Goal: Transaction & Acquisition: Purchase product/service

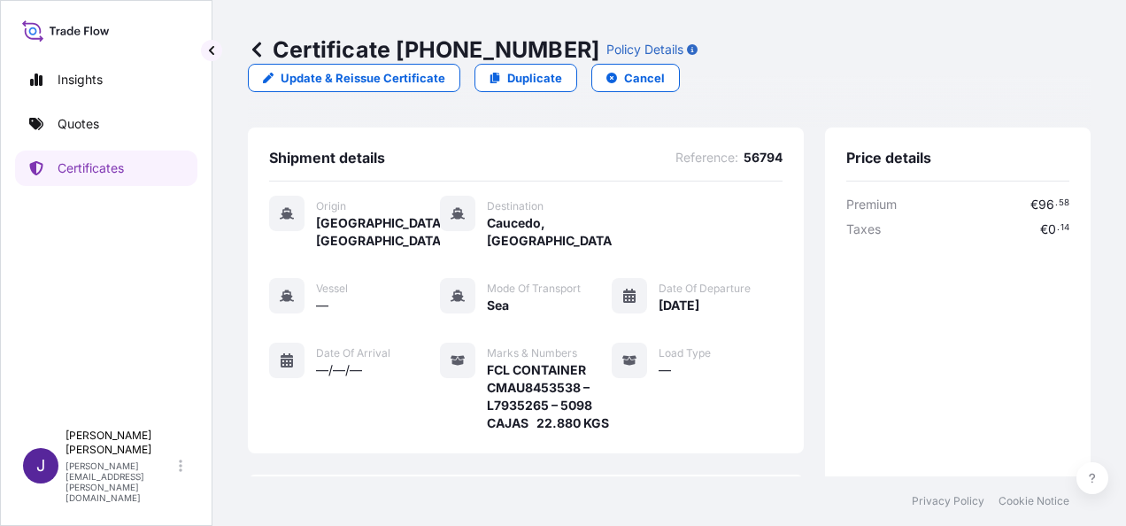
scroll to position [461, 0]
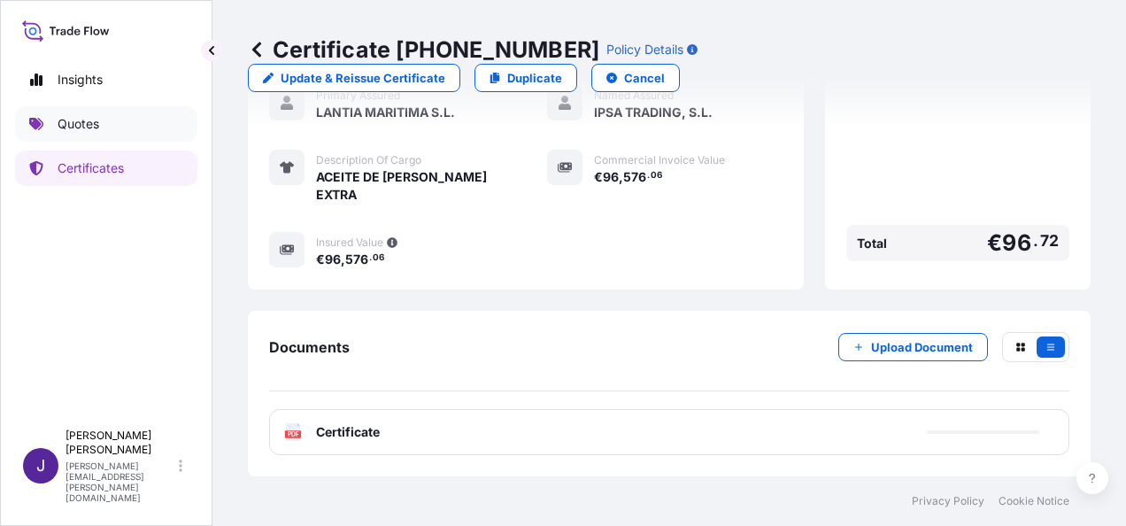
click at [66, 132] on p "Quotes" at bounding box center [79, 124] width 42 height 18
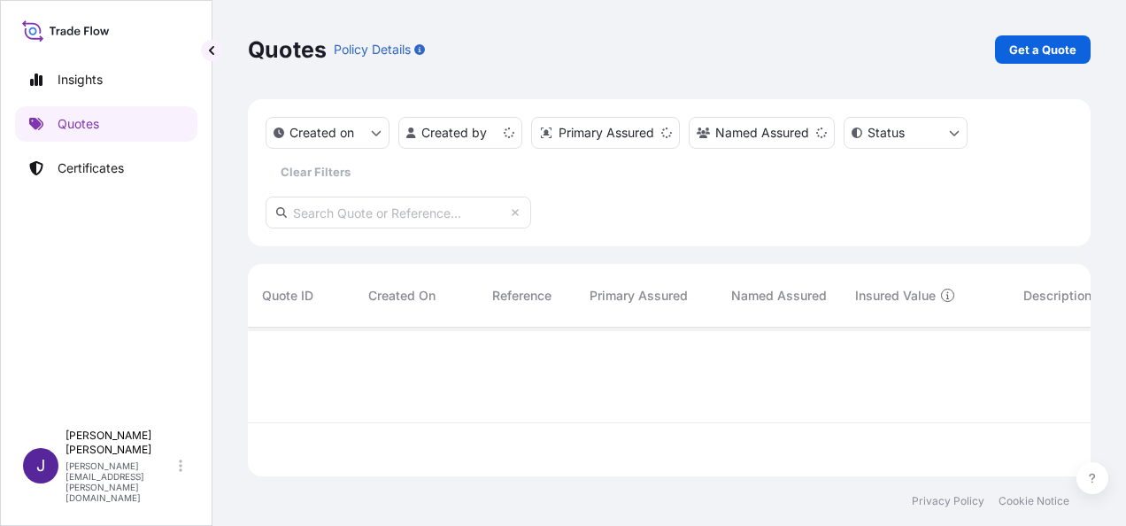
scroll to position [145, 829]
click at [1055, 48] on p "Get a Quote" at bounding box center [1043, 50] width 67 height 18
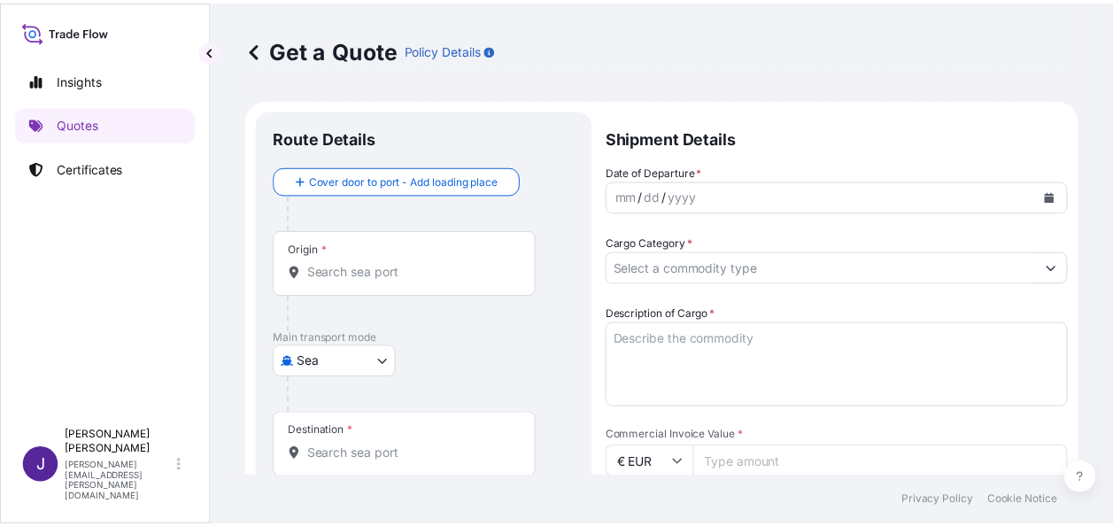
scroll to position [28, 0]
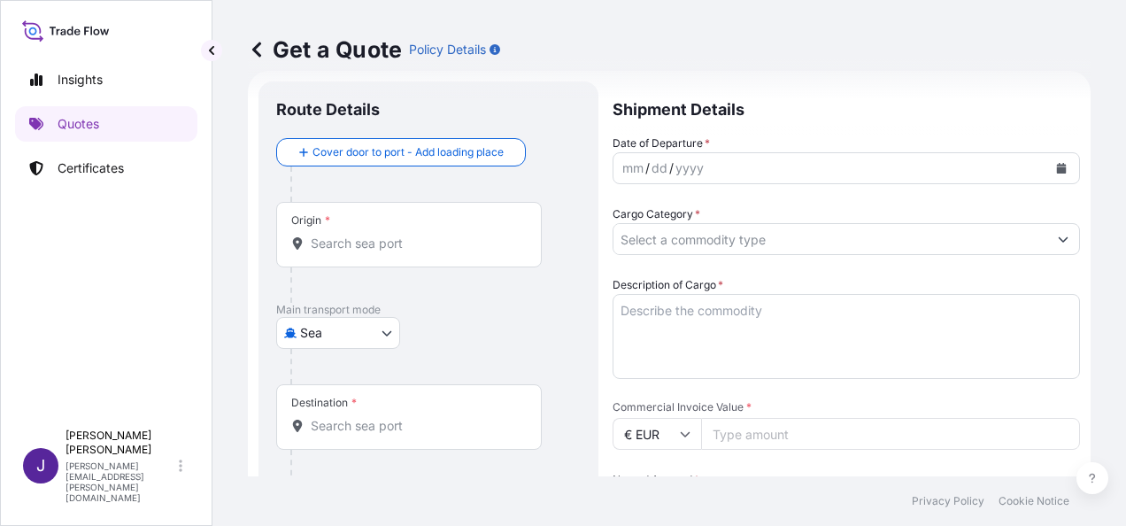
click at [1054, 48] on div "Get a Quote Policy Details" at bounding box center [669, 49] width 843 height 28
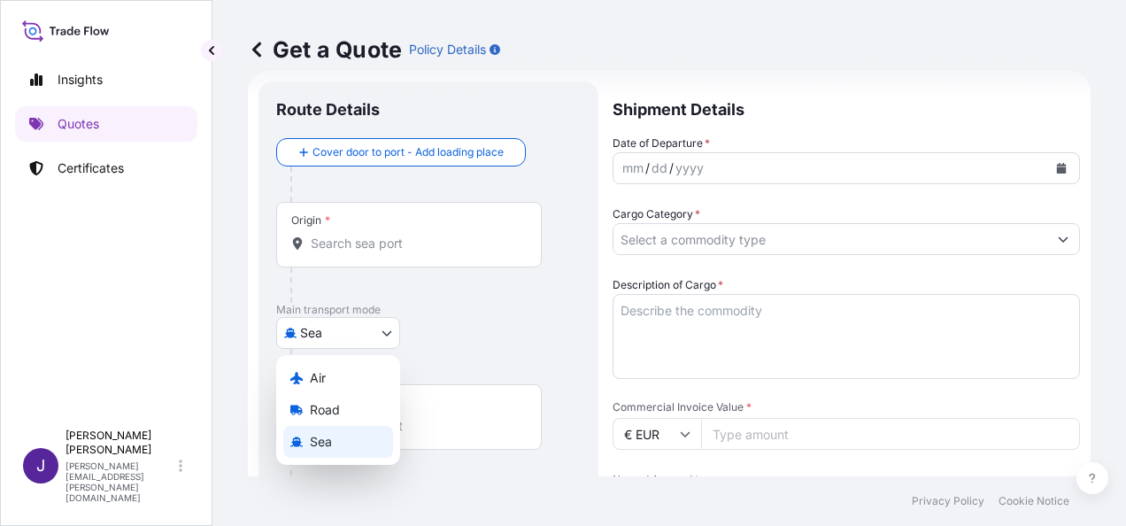
click at [329, 340] on body "Insights Quotes Certificates J [PERSON_NAME] [PERSON_NAME][EMAIL_ADDRESS][PERSO…" at bounding box center [563, 263] width 1126 height 526
click at [345, 374] on div "Air" at bounding box center [338, 378] width 110 height 32
select select "Air"
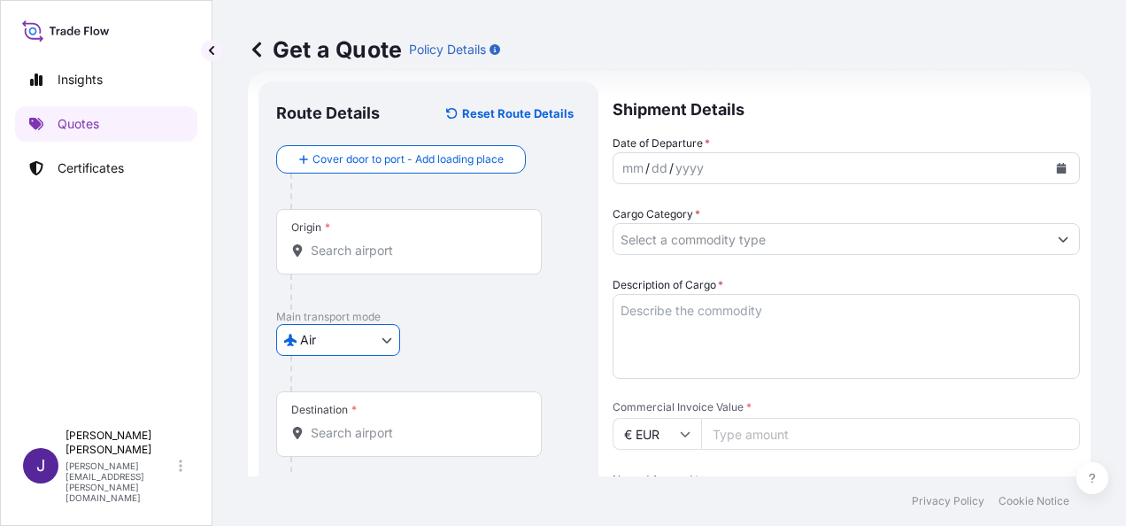
click at [338, 248] on input "Origin *" at bounding box center [415, 251] width 209 height 18
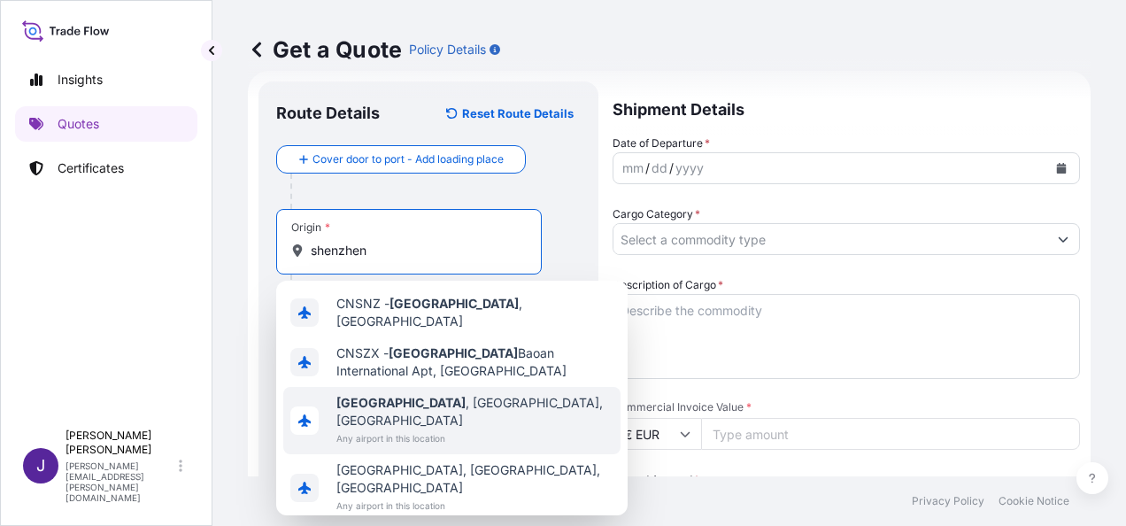
click at [467, 430] on span "Any airport in this location" at bounding box center [475, 439] width 277 height 18
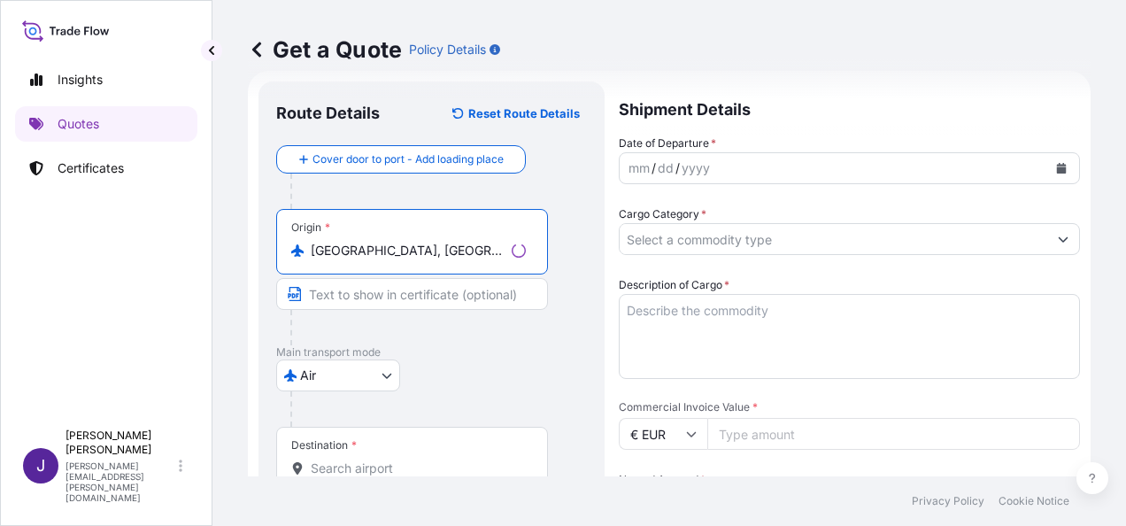
type input "[GEOGRAPHIC_DATA], [GEOGRAPHIC_DATA], [GEOGRAPHIC_DATA]"
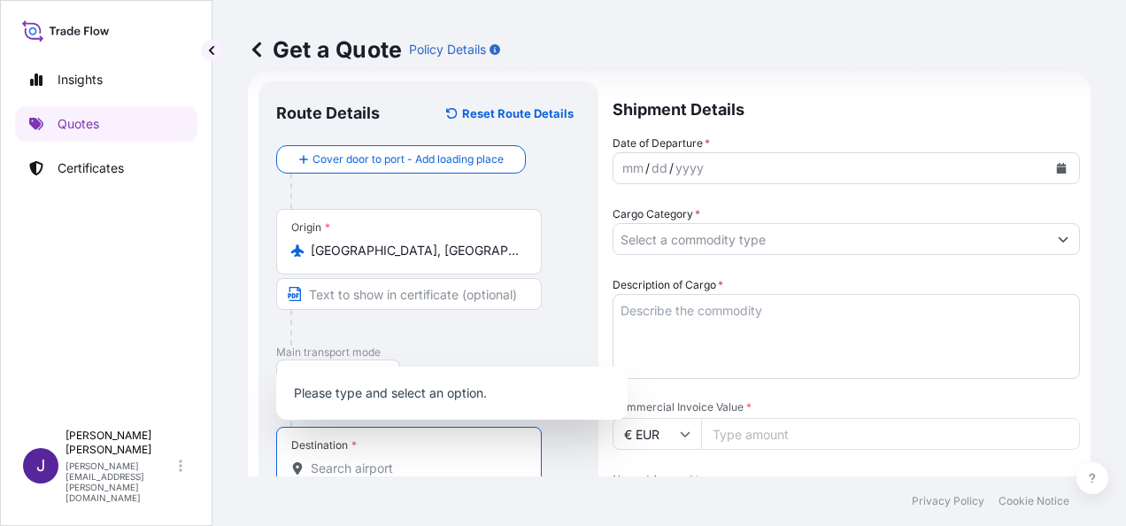
click at [392, 462] on input "Destination *" at bounding box center [415, 469] width 209 height 18
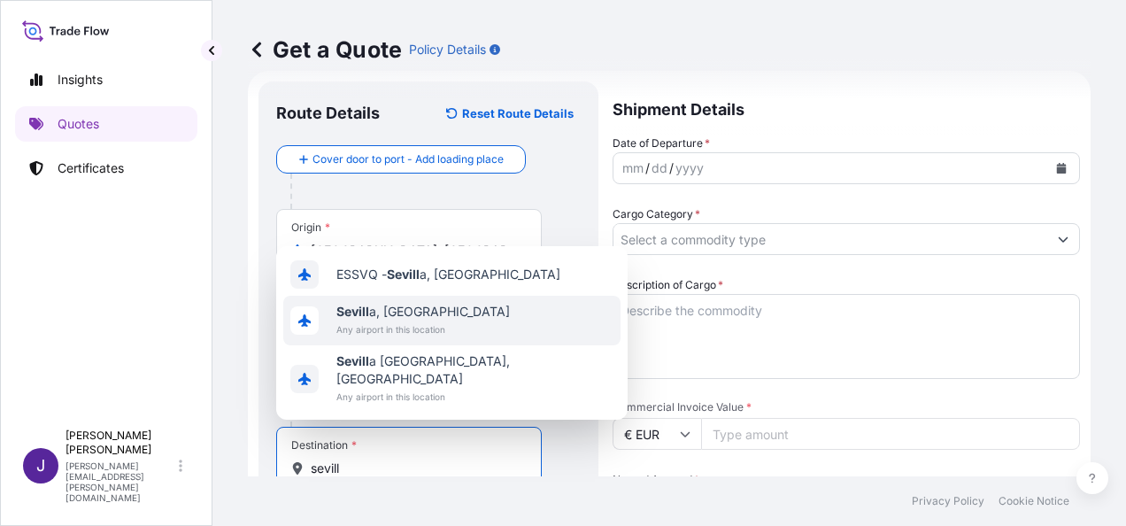
click at [464, 334] on div "Sevill a, [GEOGRAPHIC_DATA] Any airport in this location" at bounding box center [451, 321] width 337 height 50
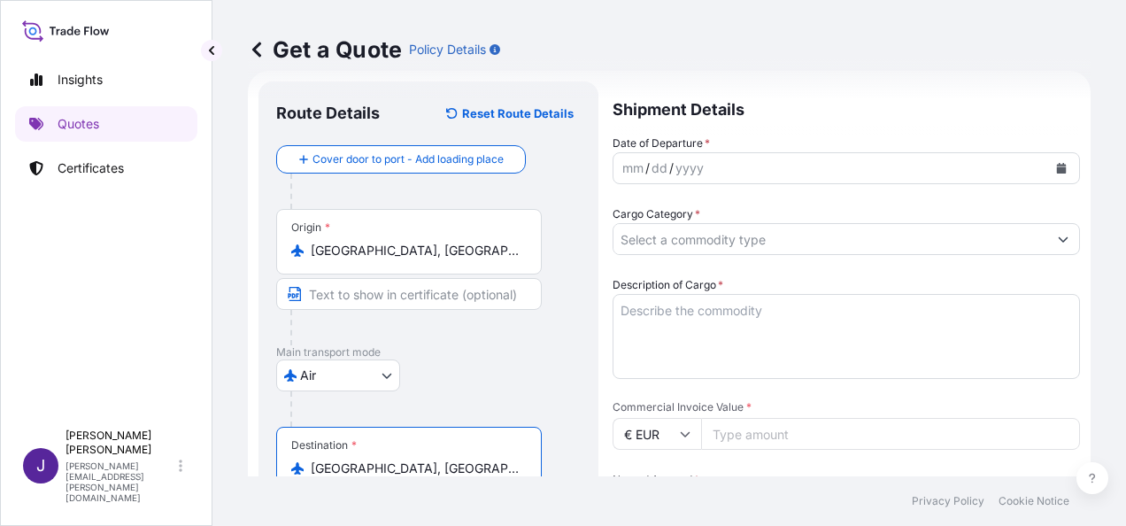
type input "[GEOGRAPHIC_DATA], [GEOGRAPHIC_DATA]"
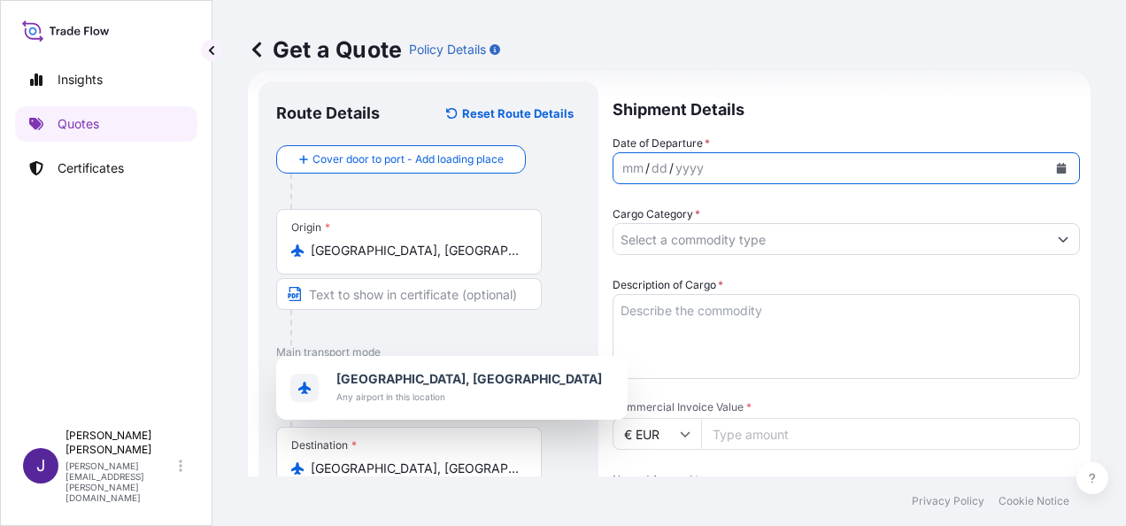
click at [1051, 162] on button "Calendar" at bounding box center [1062, 168] width 28 height 28
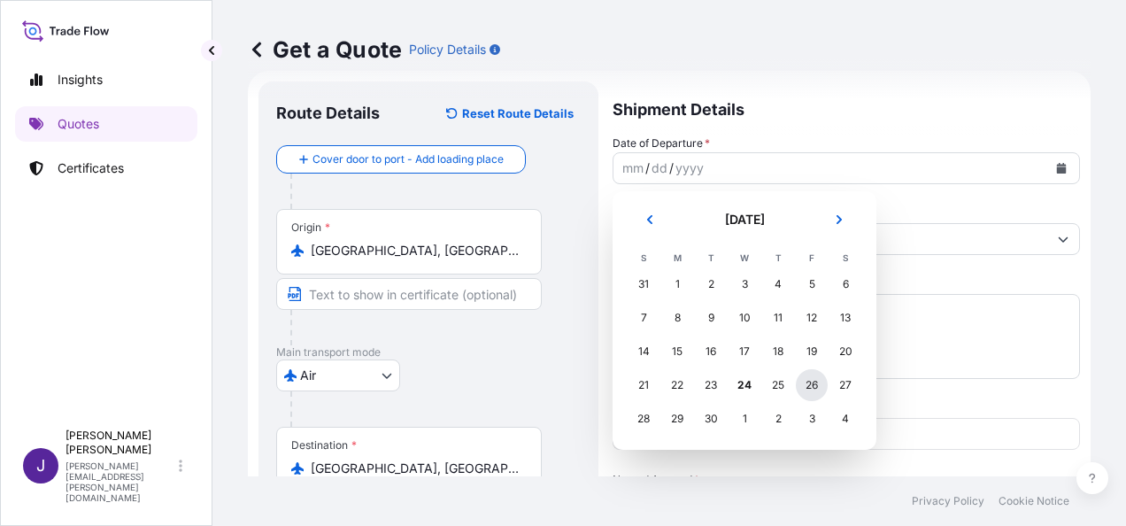
click at [818, 388] on div "26" at bounding box center [812, 385] width 32 height 32
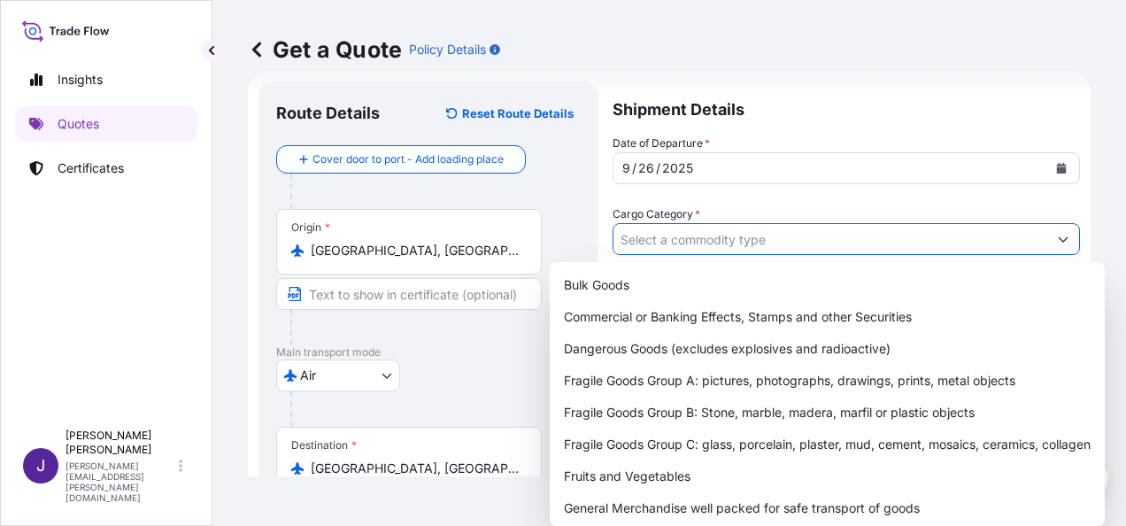
click at [748, 243] on input "Cargo Category *" at bounding box center [831, 239] width 434 height 32
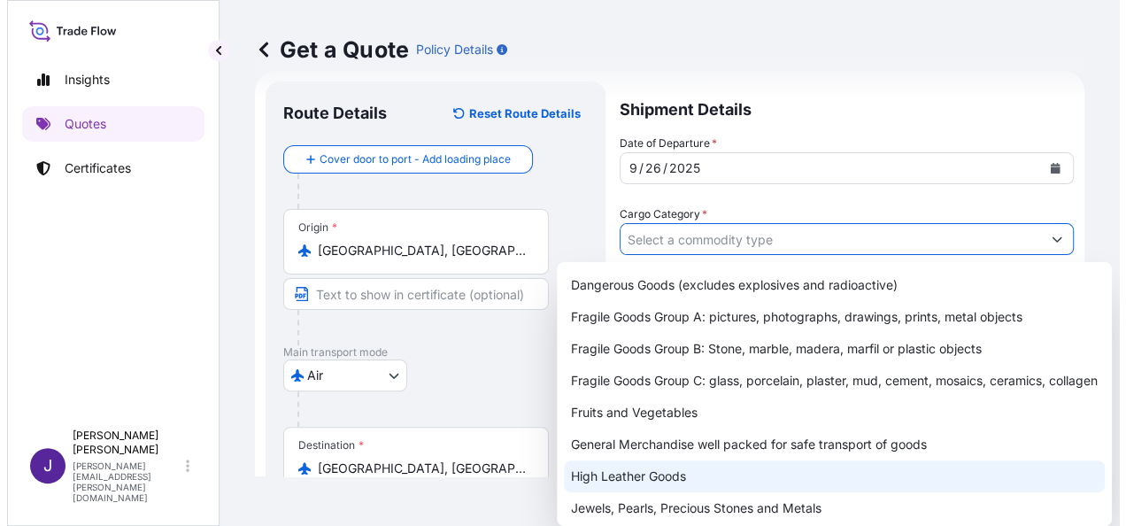
scroll to position [89, 0]
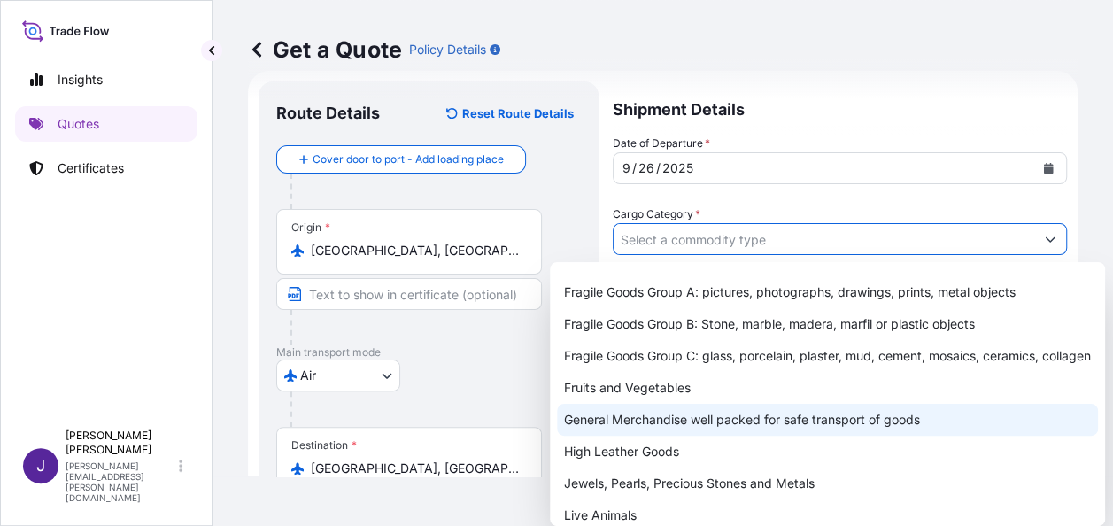
click at [645, 424] on div "General Merchandise well packed for safe transport of goods" at bounding box center [827, 420] width 541 height 32
type input "General Merchandise well packed for safe transport of goods"
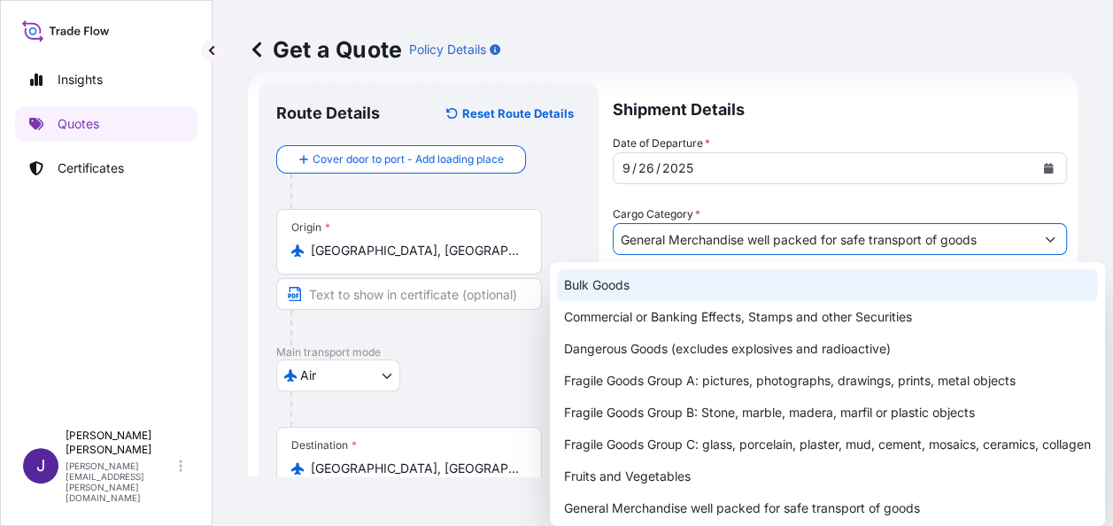
click at [848, 58] on div "Get a Quote Policy Details" at bounding box center [663, 49] width 830 height 28
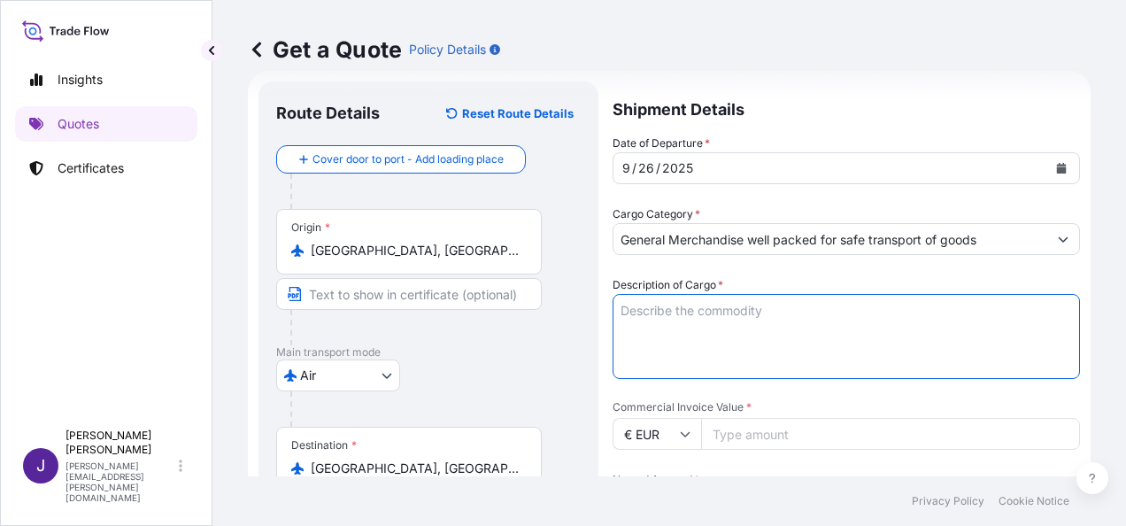
drag, startPoint x: 721, startPoint y: 309, endPoint x: 711, endPoint y: 321, distance: 15.1
click at [721, 311] on textarea "Description of Cargo *" at bounding box center [847, 336] width 468 height 85
paste textarea "Piezas de repuesto para maquina comprimidora"
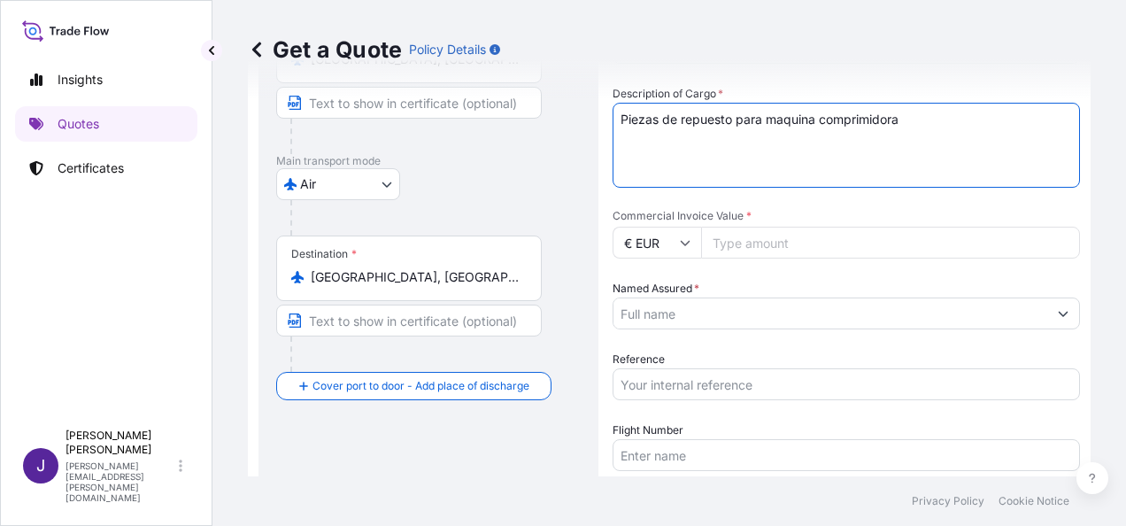
scroll to position [294, 0]
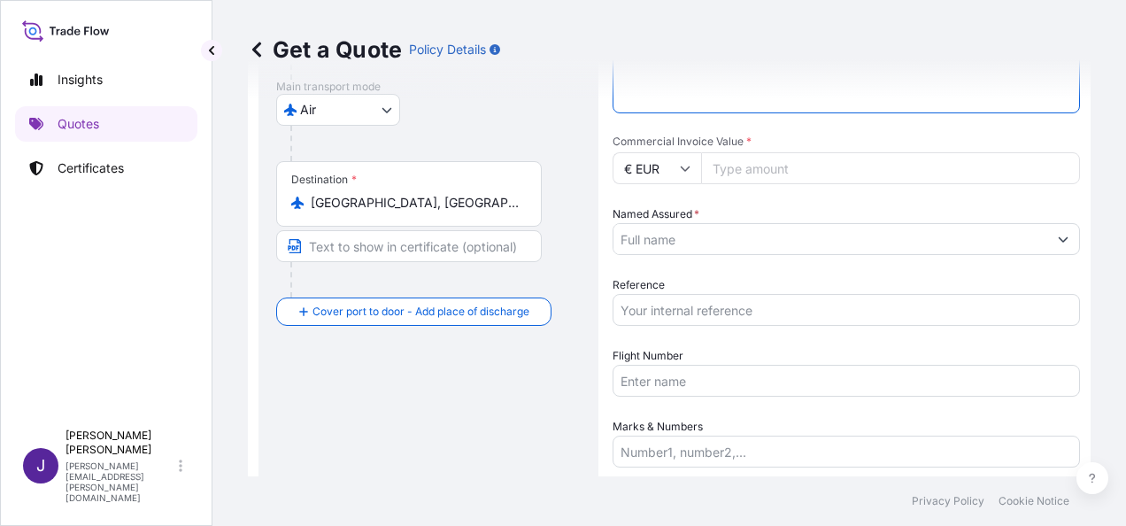
type textarea "Piezas de repuesto para maquina comprimidora"
click at [711, 237] on input "Named Assured *" at bounding box center [824, 239] width 421 height 32
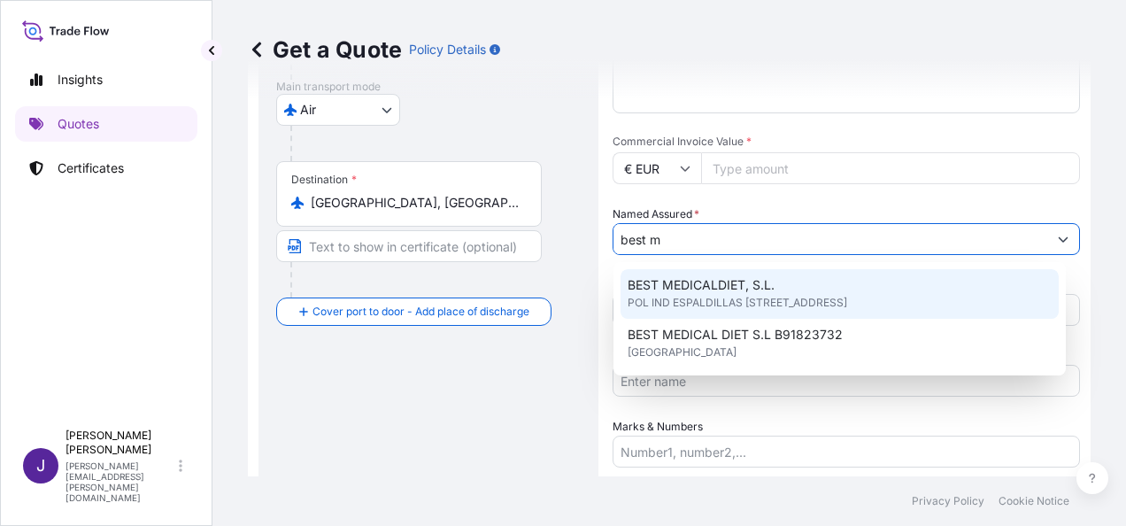
click at [723, 296] on span "POL IND ESPALDILLAS [STREET_ADDRESS]" at bounding box center [738, 303] width 220 height 18
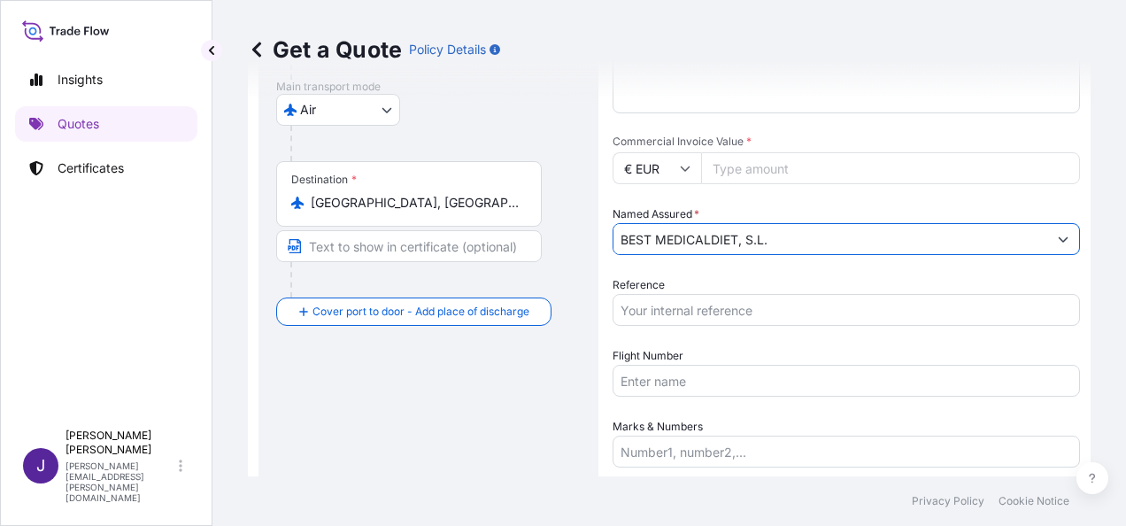
type input "BEST MEDICALDIET, S.L."
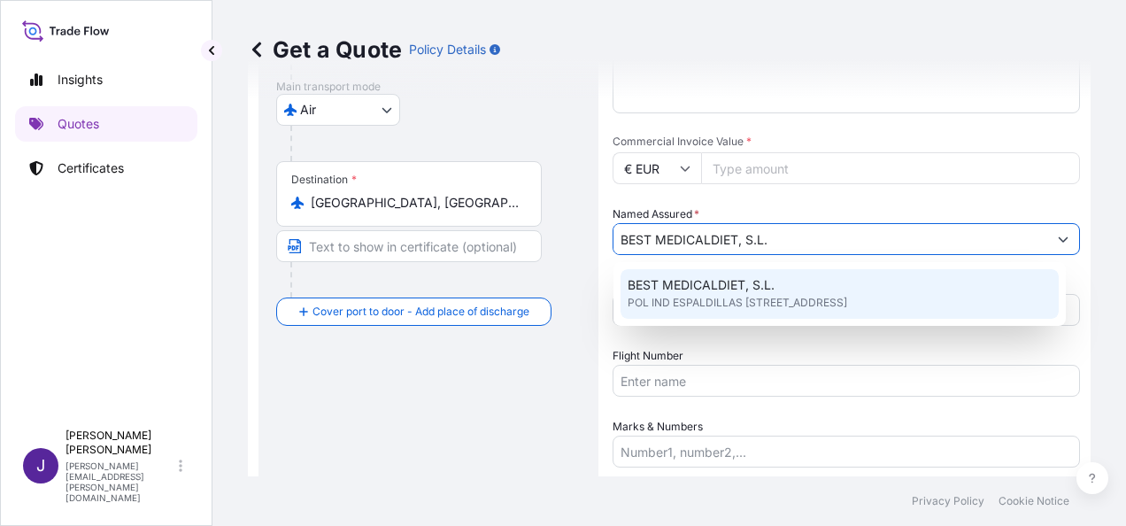
click at [764, 169] on input "Commercial Invoice Value *" at bounding box center [890, 168] width 379 height 32
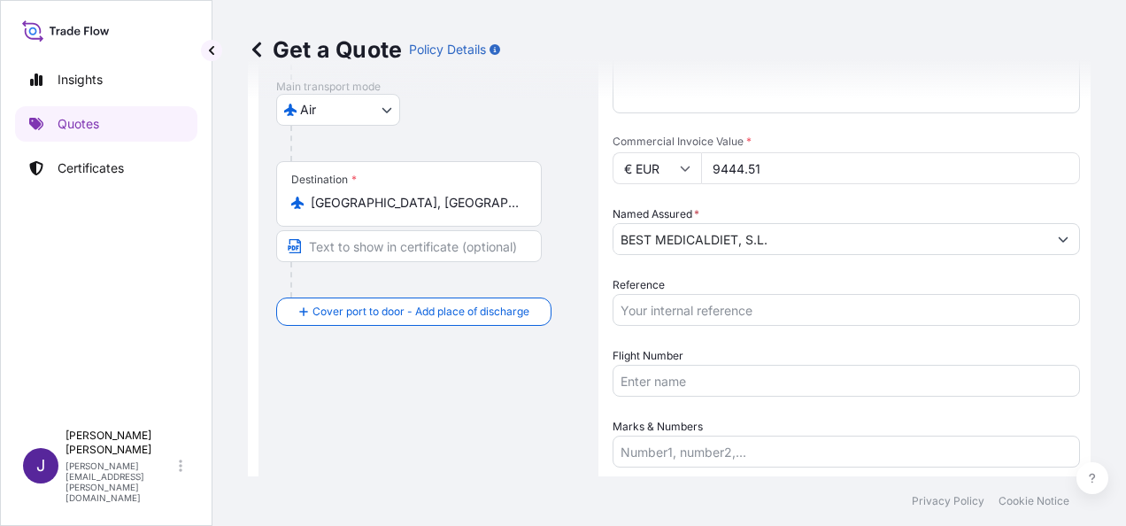
type input "9444.51"
click at [645, 306] on input "Reference" at bounding box center [847, 310] width 468 height 32
type input "57136"
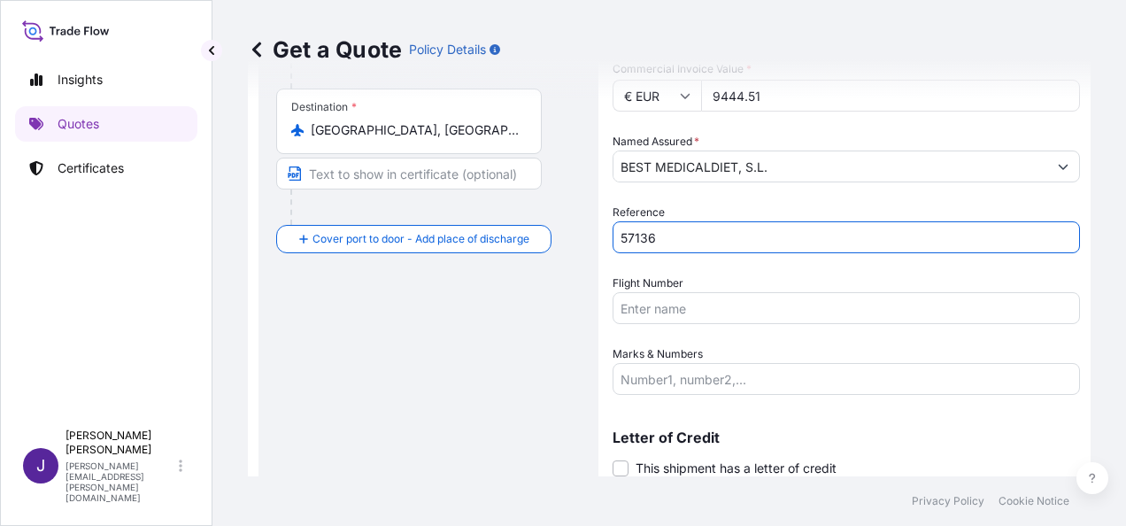
scroll to position [427, 0]
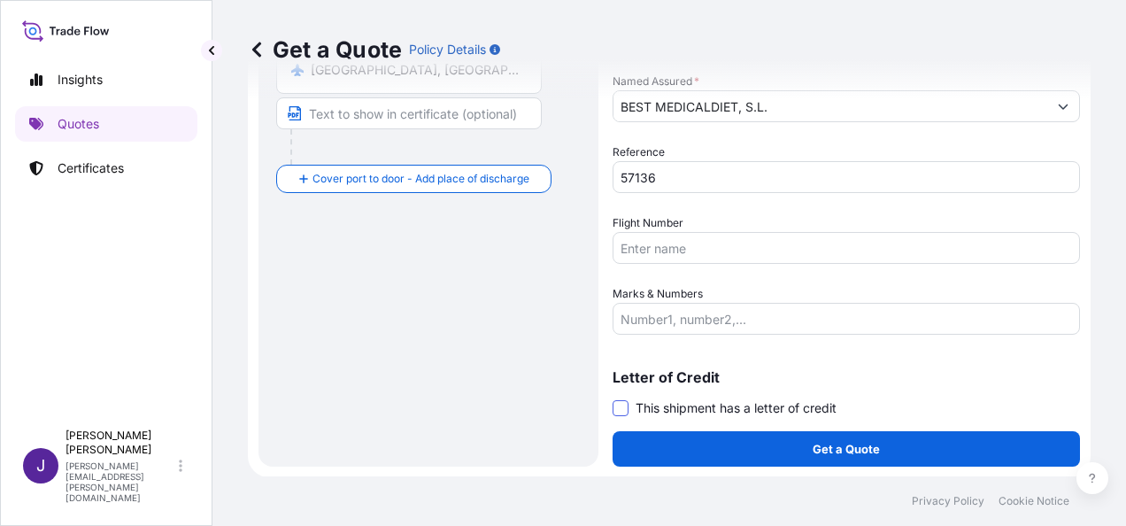
click at [626, 406] on span at bounding box center [621, 408] width 16 height 16
click at [613, 399] on input "This shipment has a letter of credit" at bounding box center [613, 399] width 0 height 0
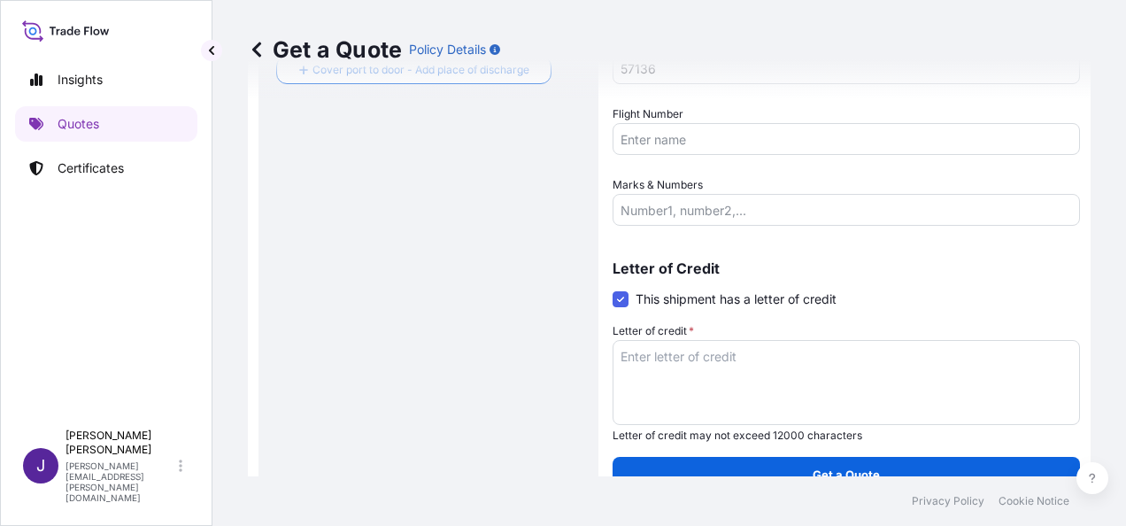
scroll to position [561, 0]
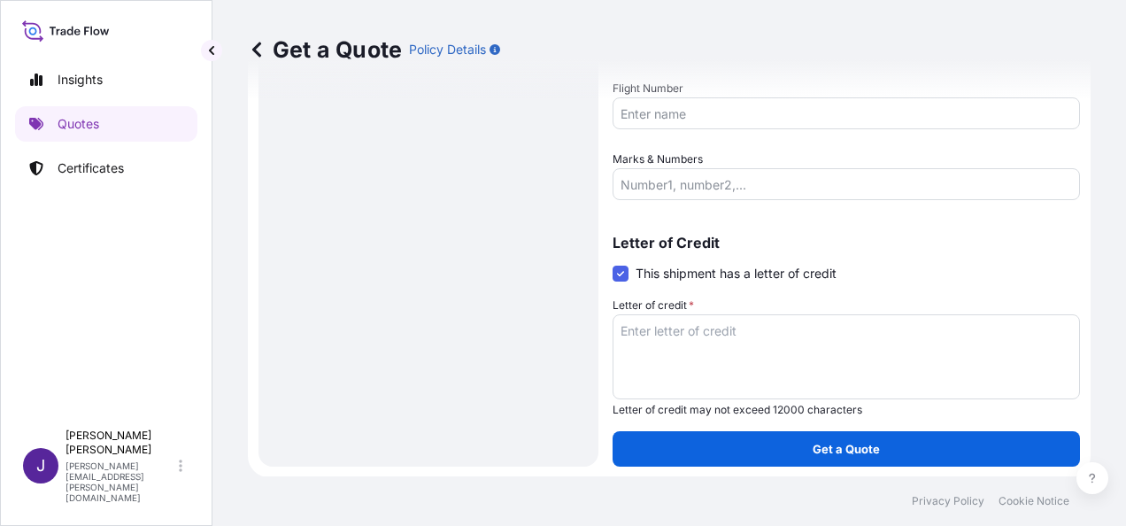
click at [691, 317] on textarea "Letter of credit *" at bounding box center [847, 356] width 468 height 85
paste textarea "BEST MEDICAL DIET S.L. POL IND ESPALDILLAS C/ESPALDILLAS SIETE 2-4"
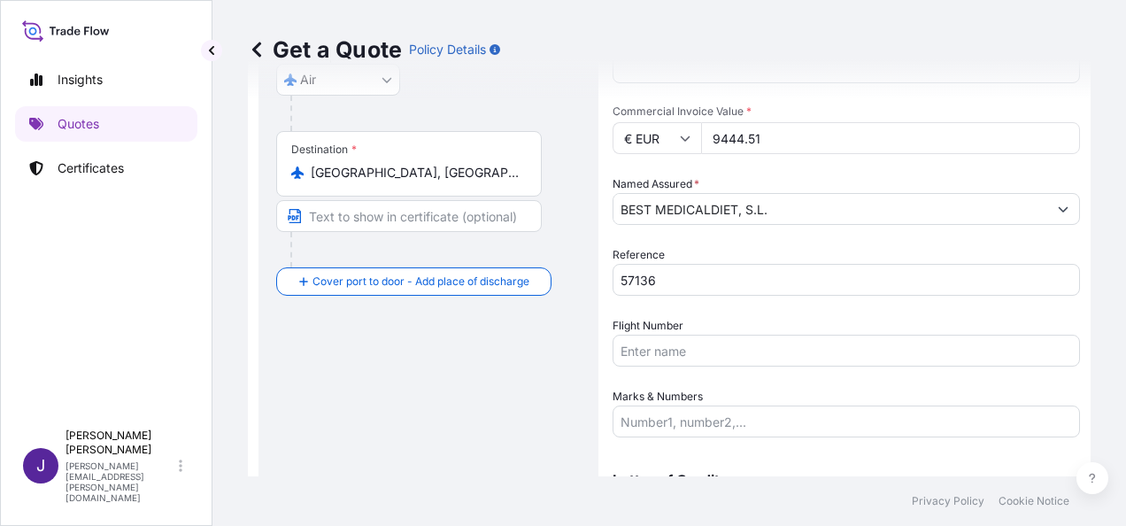
scroll to position [296, 0]
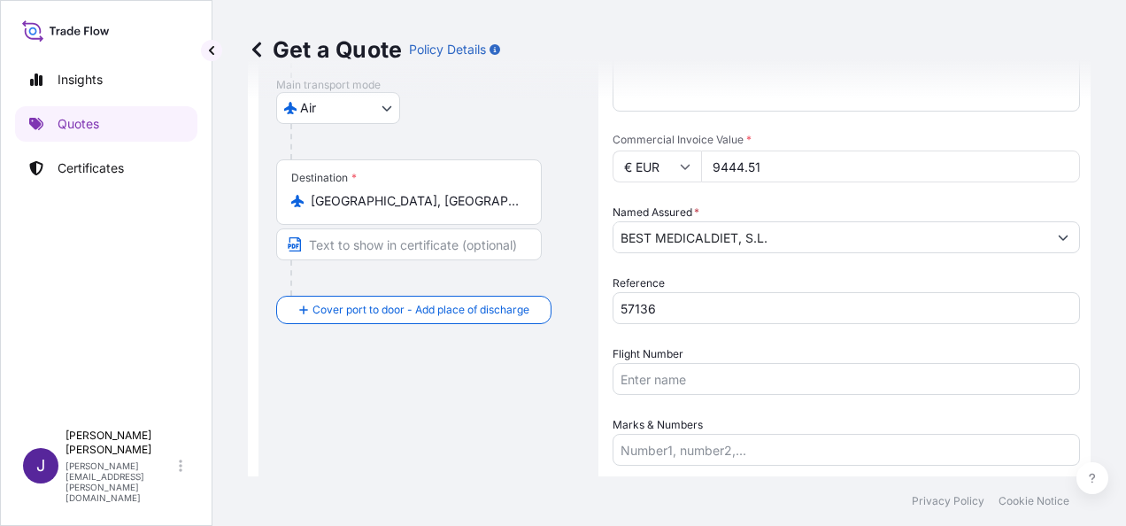
type textarea "BEST MEDICAL DIET S.L. POL IND ESPALDILLAS C/ESPALDILLAS SIETE 2-4"
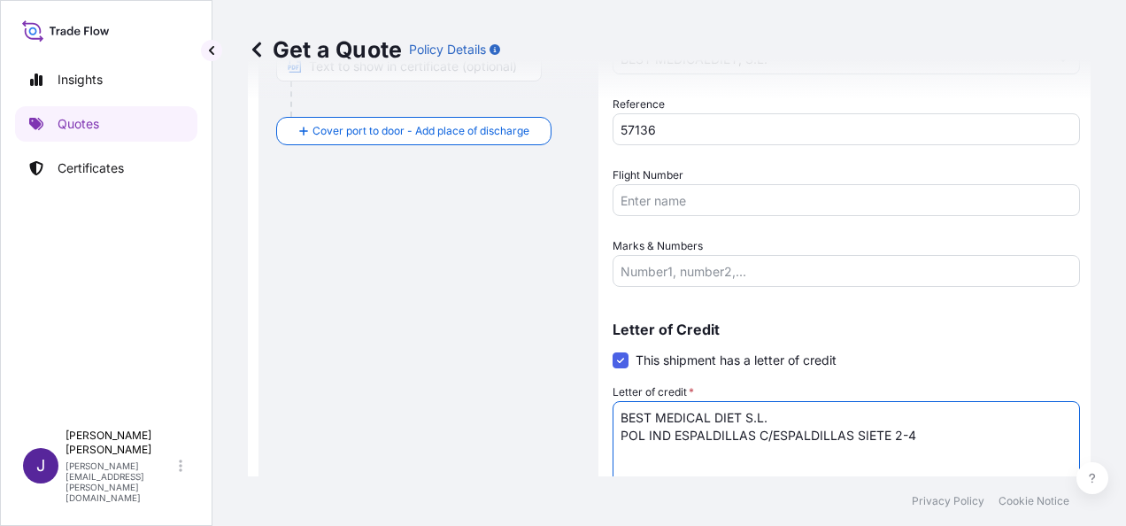
scroll to position [561, 0]
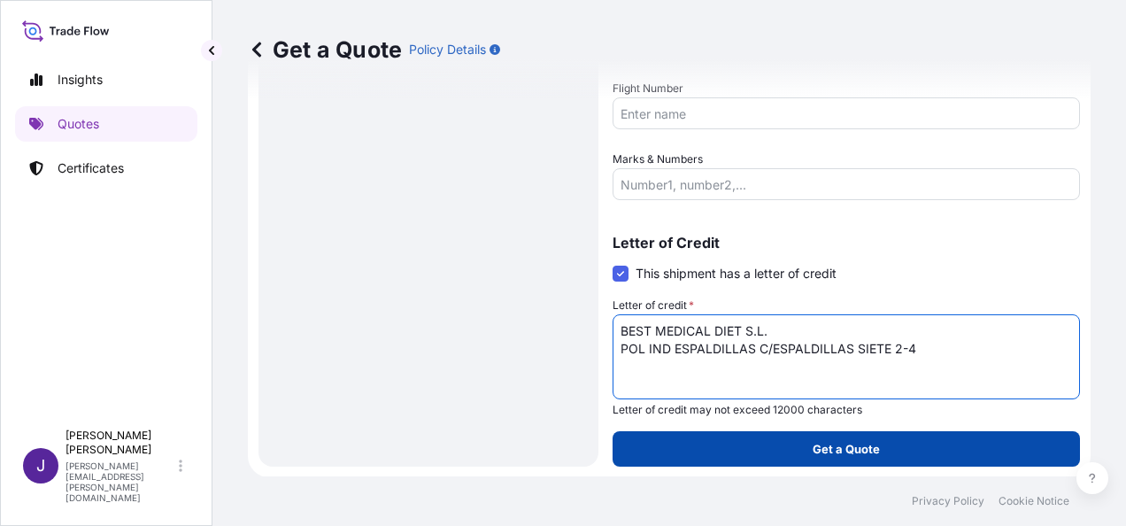
click at [801, 448] on button "Get a Quote" at bounding box center [847, 448] width 468 height 35
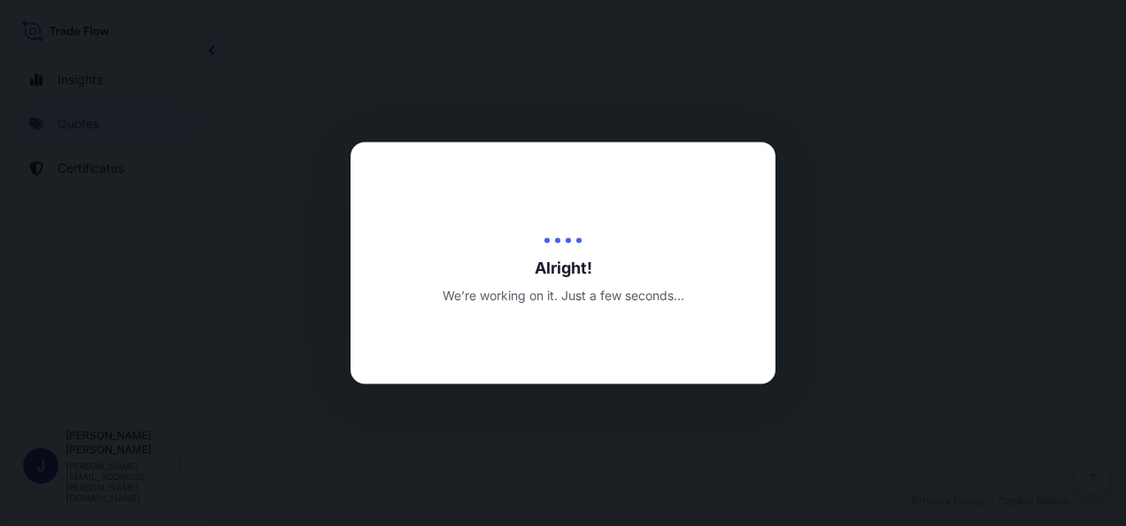
select select "Air"
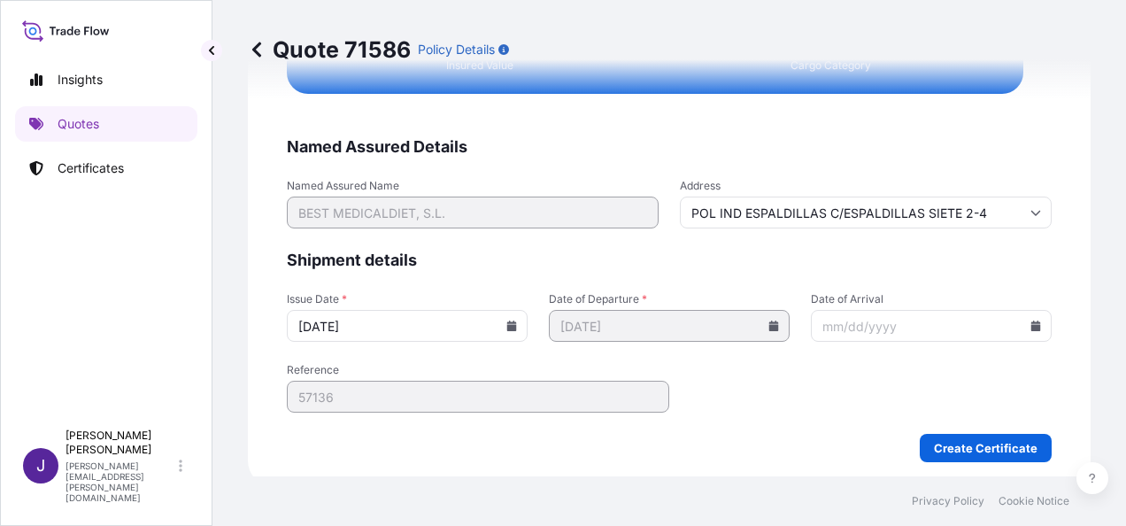
scroll to position [3616, 0]
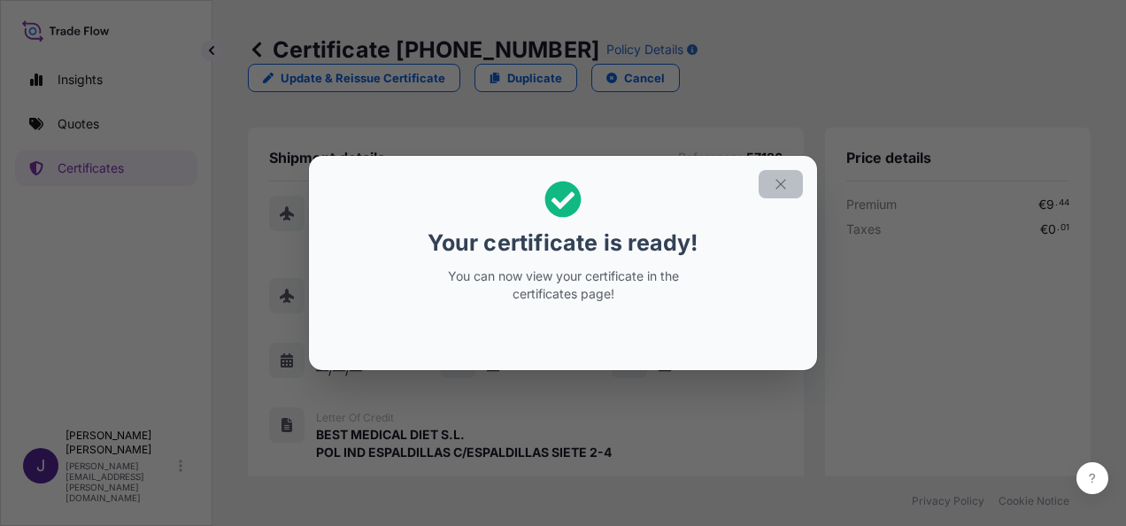
click at [783, 177] on icon "button" at bounding box center [781, 184] width 16 height 16
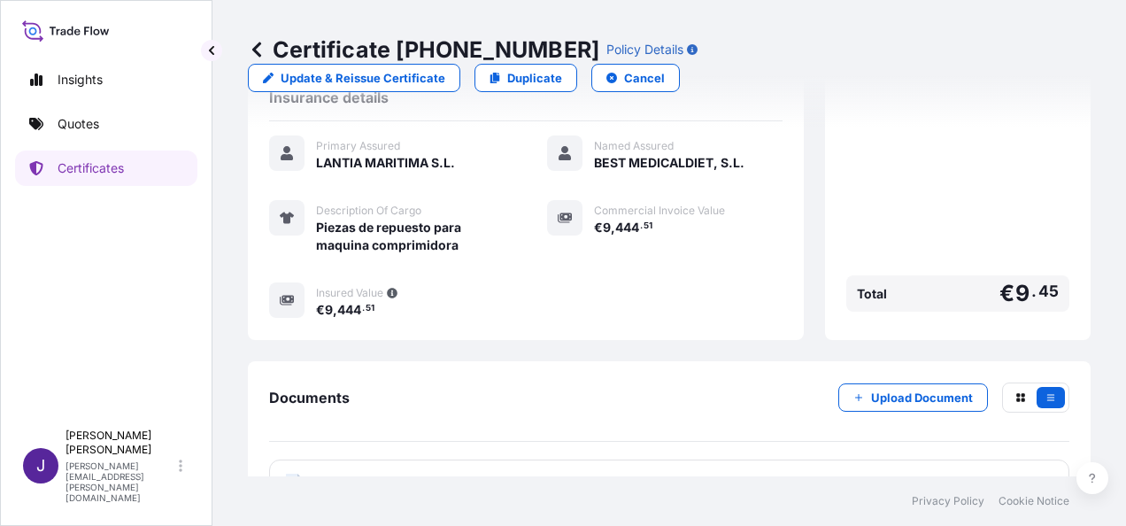
scroll to position [437, 0]
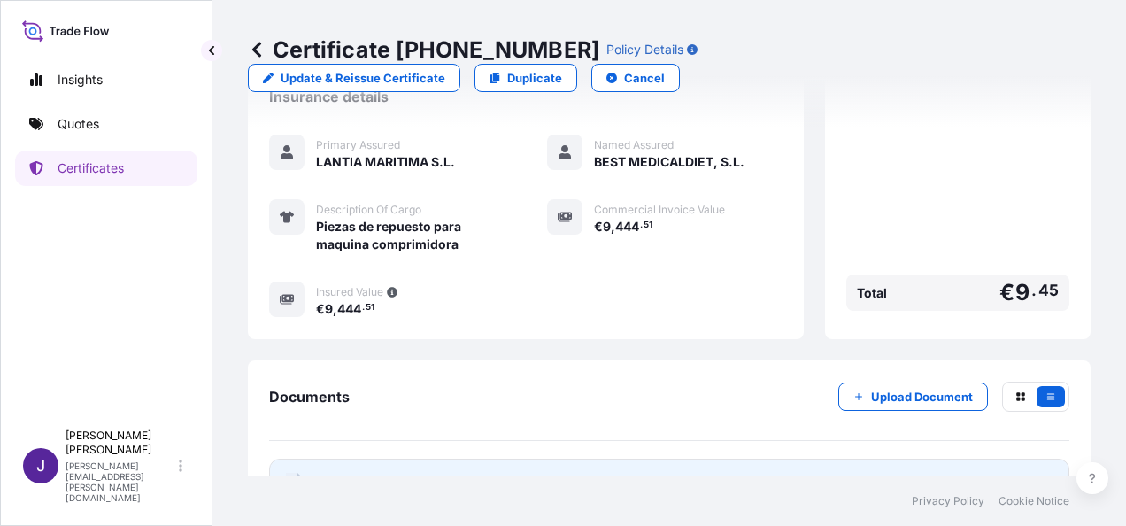
click at [503, 459] on link "PDF Certificate [DATE]" at bounding box center [669, 482] width 801 height 46
